Goal: Transaction & Acquisition: Purchase product/service

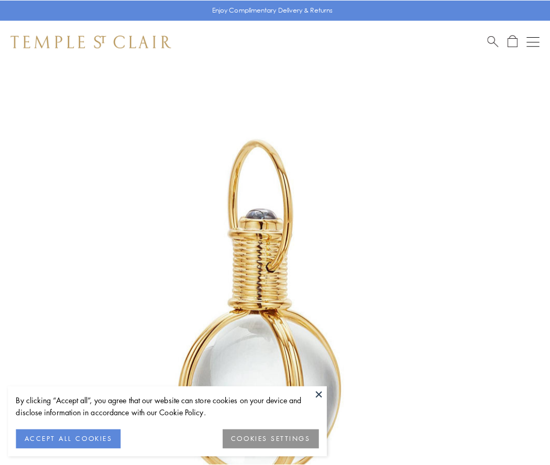
scroll to position [274, 0]
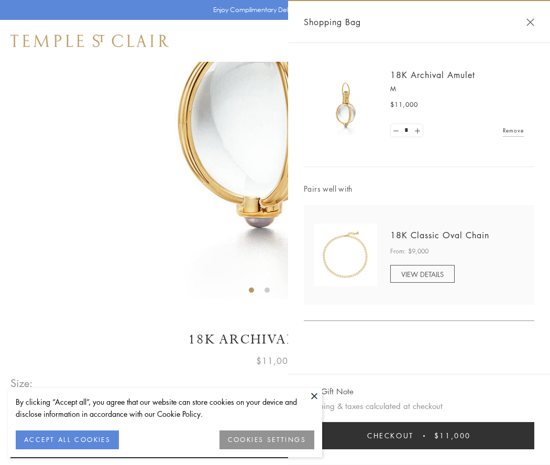
click at [419, 436] on button "Checkout $11,000" at bounding box center [419, 435] width 231 height 27
